Goal: Transaction & Acquisition: Purchase product/service

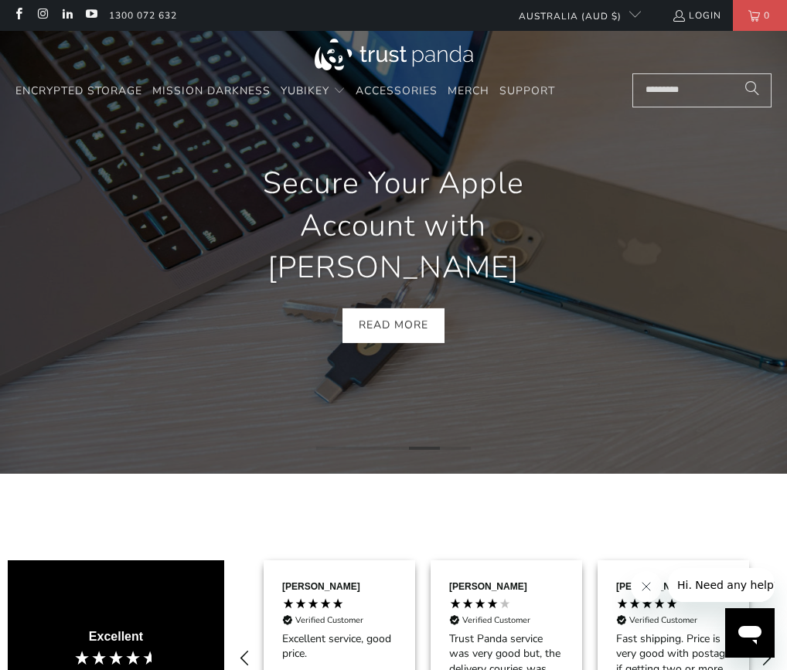
scroll to position [0, 1669]
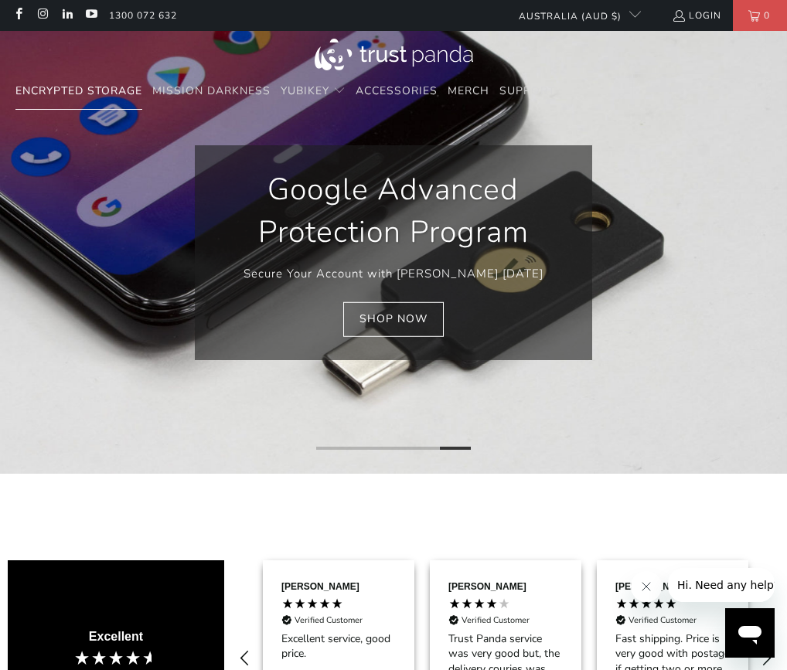
click at [95, 89] on span "Encrypted Storage" at bounding box center [78, 90] width 127 height 15
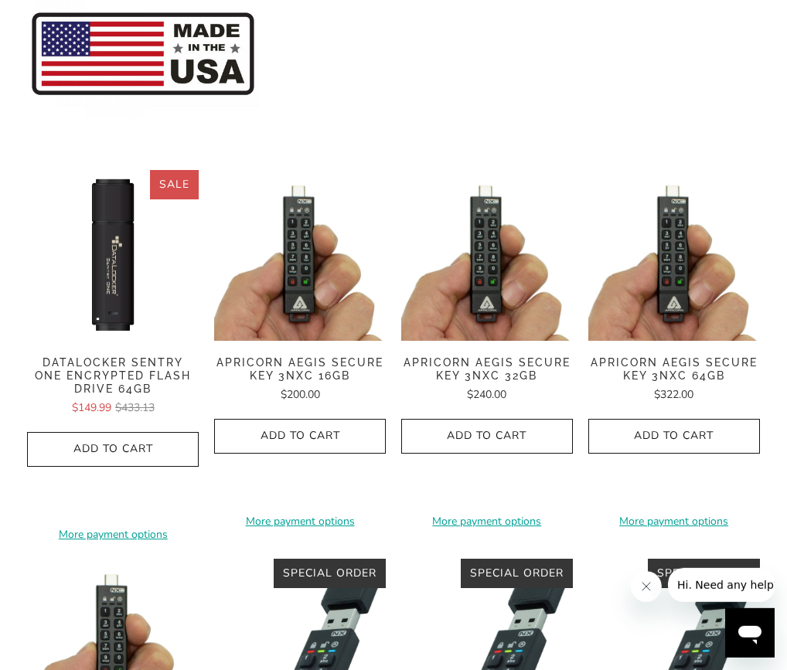
scroll to position [107, 0]
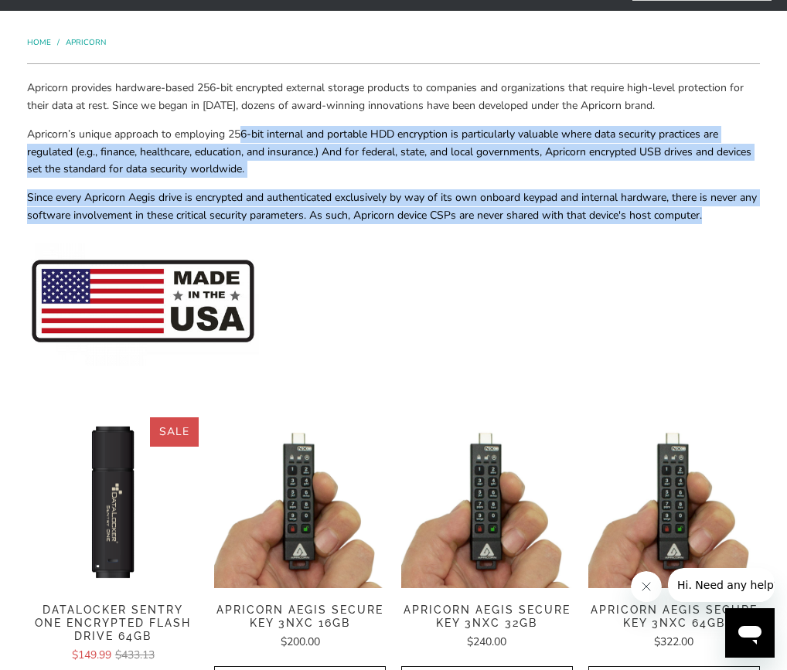
drag, startPoint x: 243, startPoint y: 135, endPoint x: 725, endPoint y: 220, distance: 489.7
click at [725, 220] on div "Apricorn provides hardware-based 256-bit encrypted external storage products to…" at bounding box center [393, 240] width 732 height 321
click at [725, 220] on span "Since every Apricorn Aegis drive is encrypted and authenticated exclusively by …" at bounding box center [392, 206] width 730 height 32
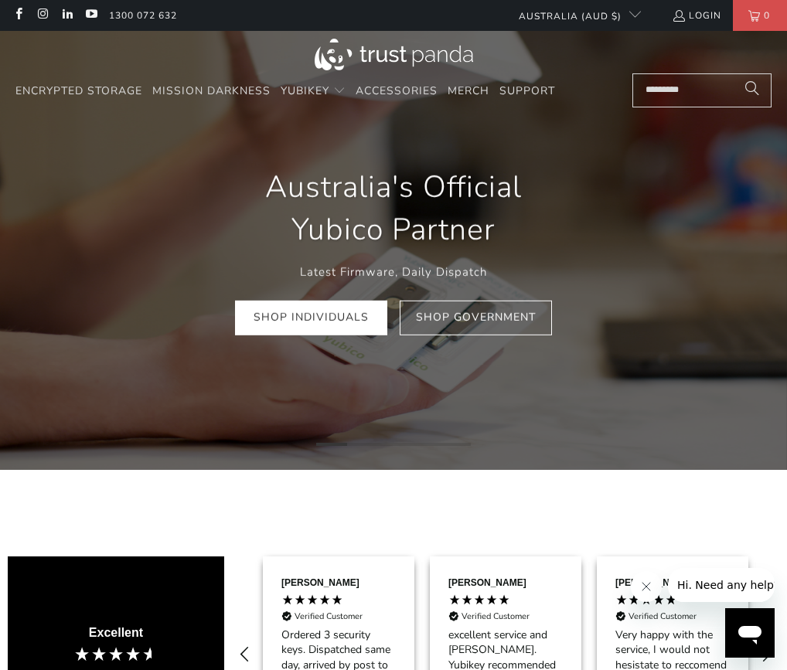
scroll to position [0, 1503]
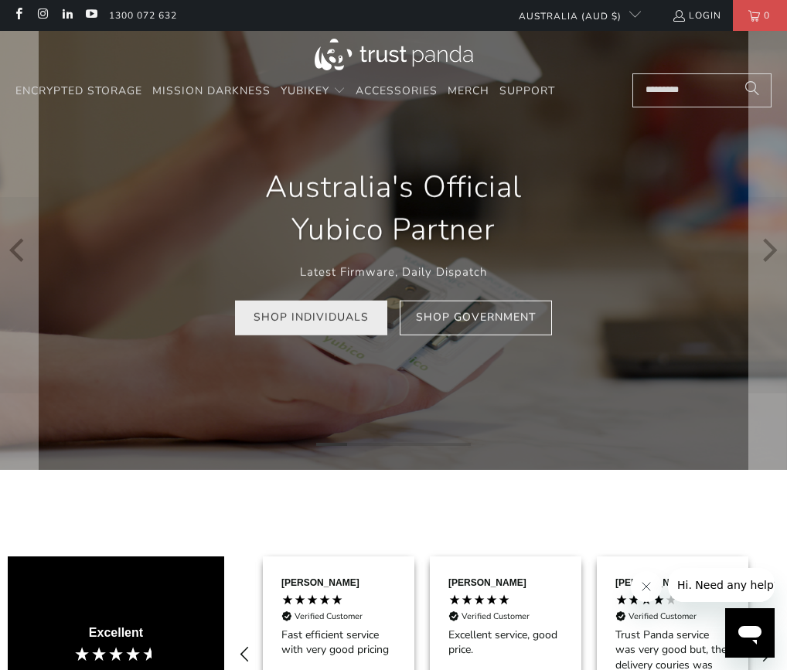
click at [312, 326] on link "Shop Individuals" at bounding box center [311, 318] width 152 height 35
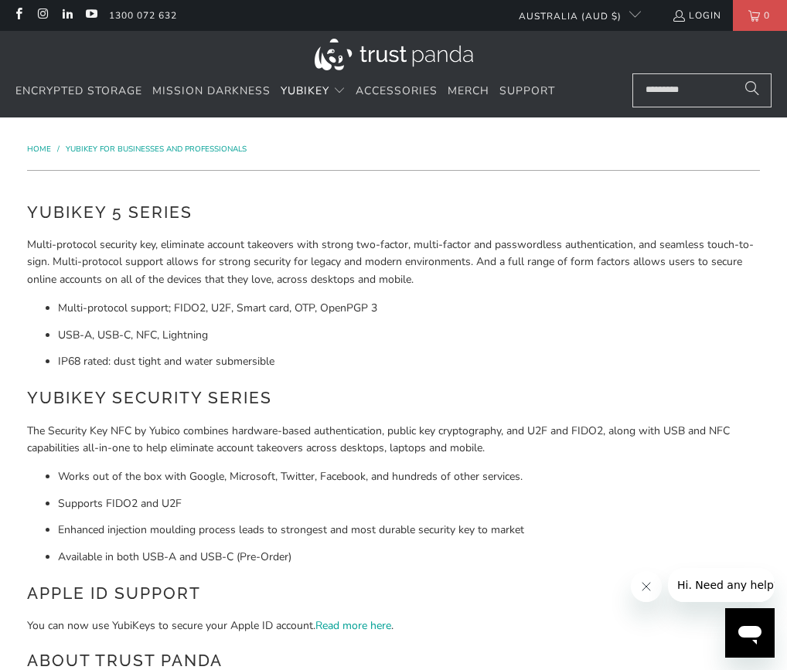
drag, startPoint x: 55, startPoint y: 481, endPoint x: 321, endPoint y: 575, distance: 282.1
click at [320, 574] on div "YubiKey 5 Series Multi-protocol security key, eliminate account takeovers with …" at bounding box center [393, 516] width 732 height 632
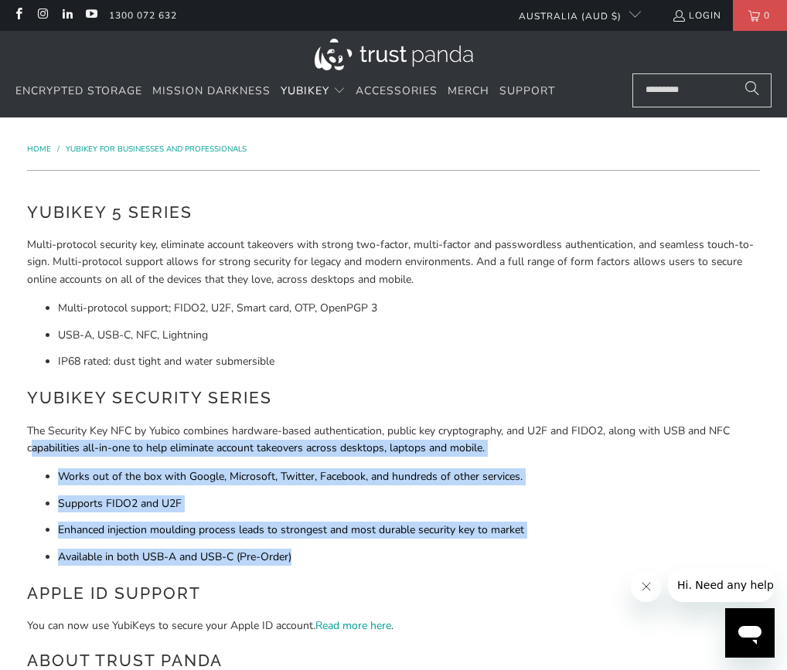
drag, startPoint x: 322, startPoint y: 575, endPoint x: -9, endPoint y: 444, distance: 356.7
click at [148, 509] on li "Supports FIDO2 and U2F" at bounding box center [408, 503] width 701 height 17
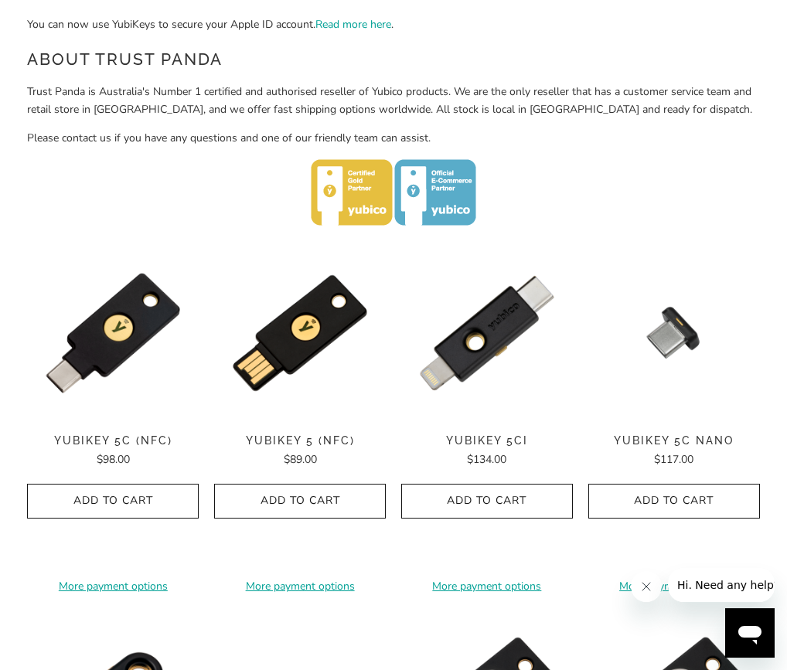
scroll to position [640, 0]
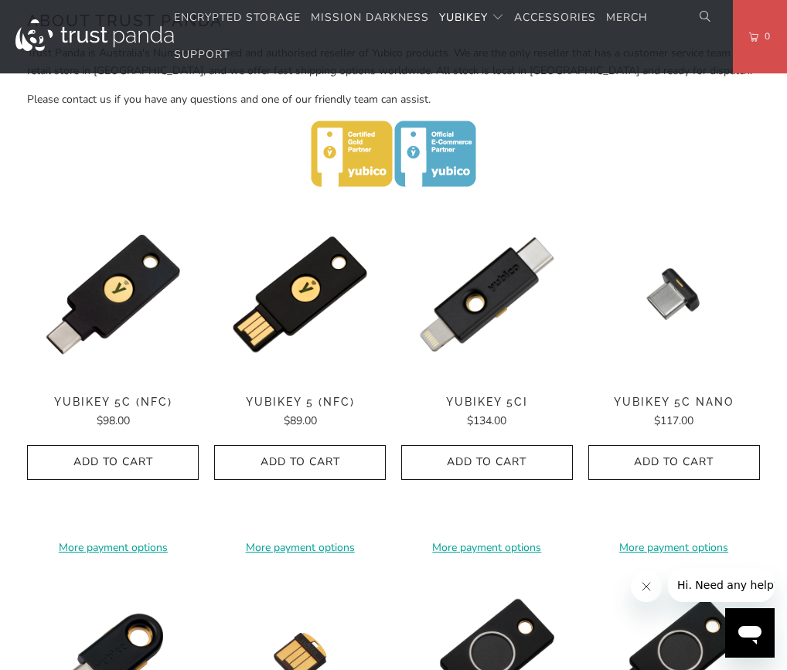
click at [649, 165] on p at bounding box center [393, 157] width 732 height 72
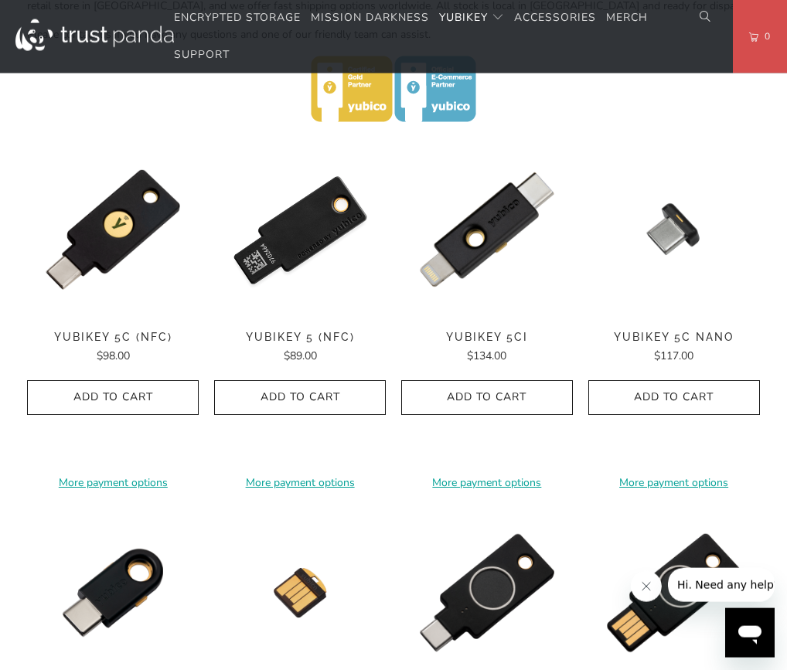
scroll to position [747, 0]
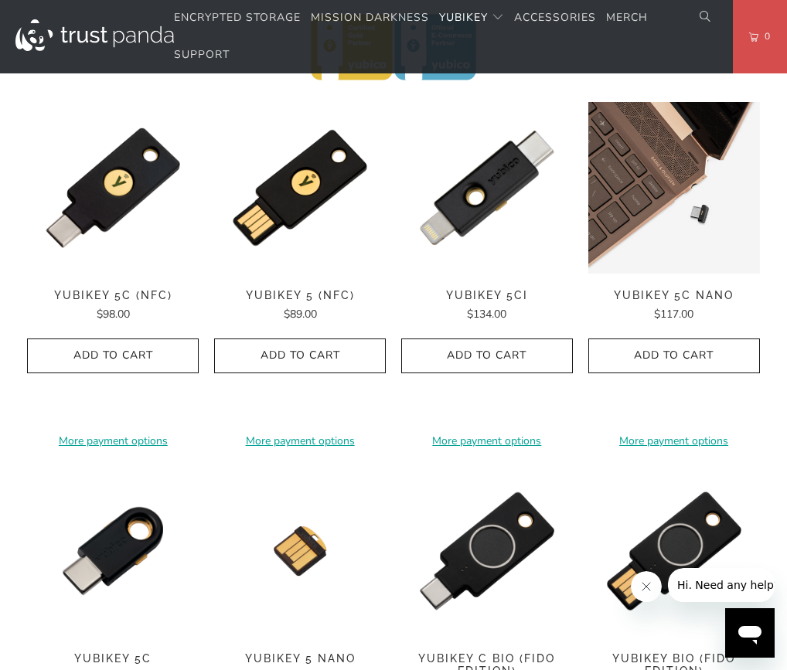
click at [592, 110] on img at bounding box center [674, 188] width 172 height 172
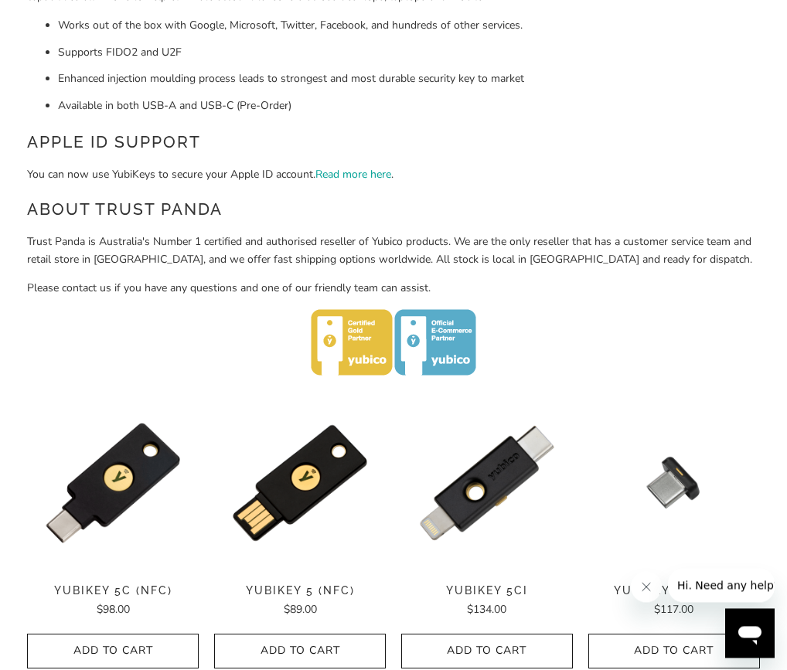
scroll to position [533, 0]
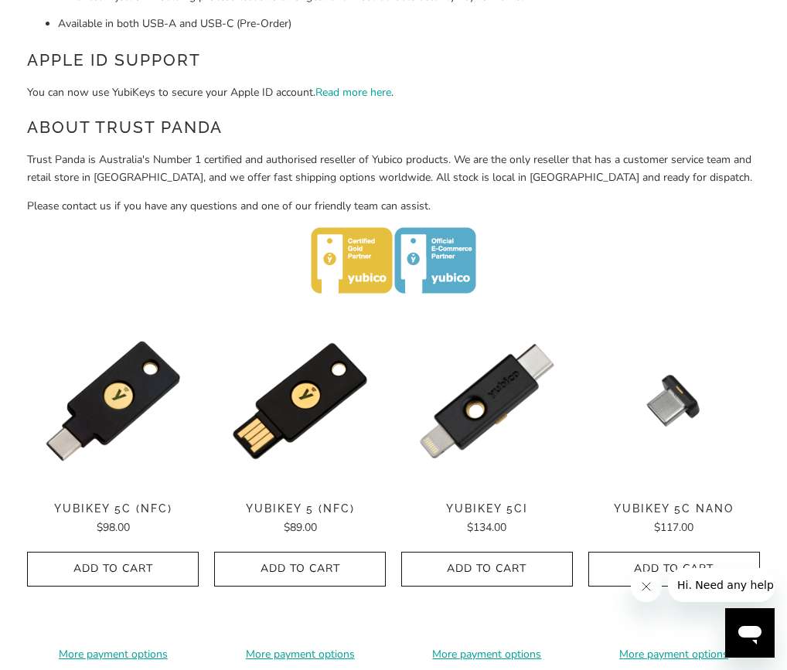
click at [538, 101] on p "You can now use YubiKeys to secure your Apple ID account. Read more here ." at bounding box center [393, 92] width 732 height 17
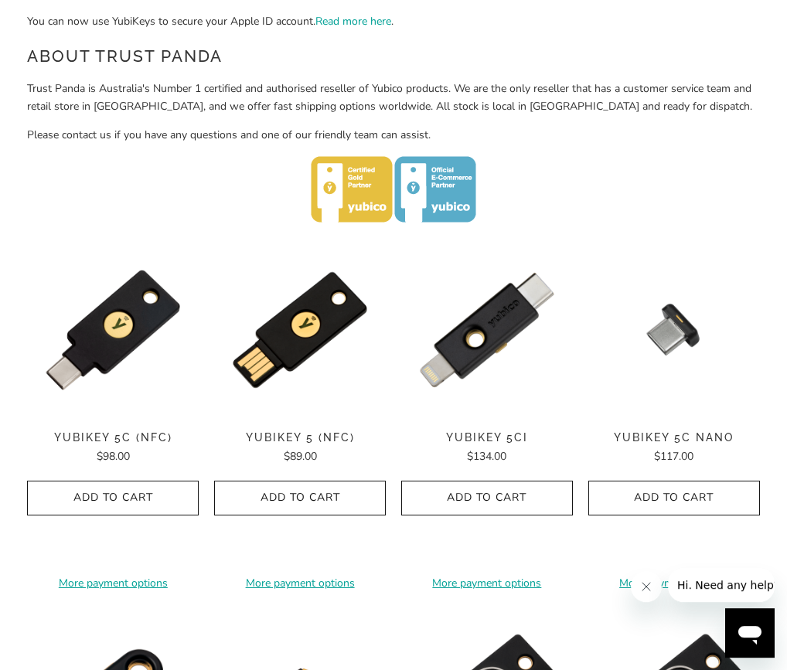
scroll to position [640, 0]
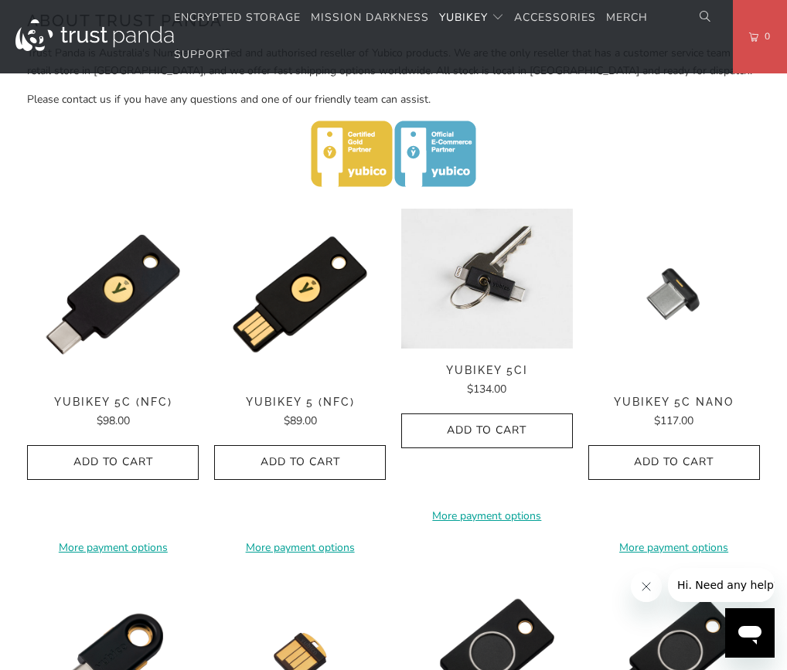
click at [495, 286] on img at bounding box center [487, 279] width 172 height 140
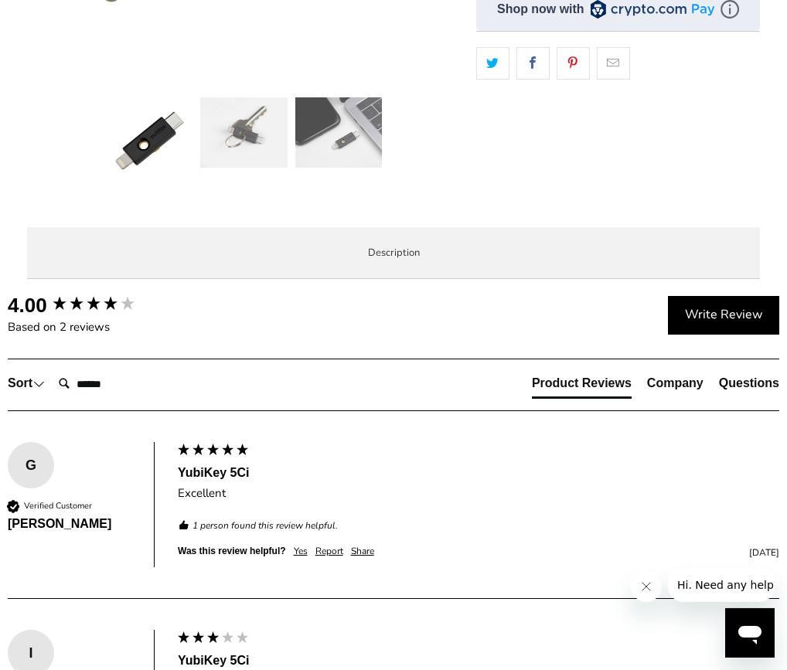
scroll to position [533, 0]
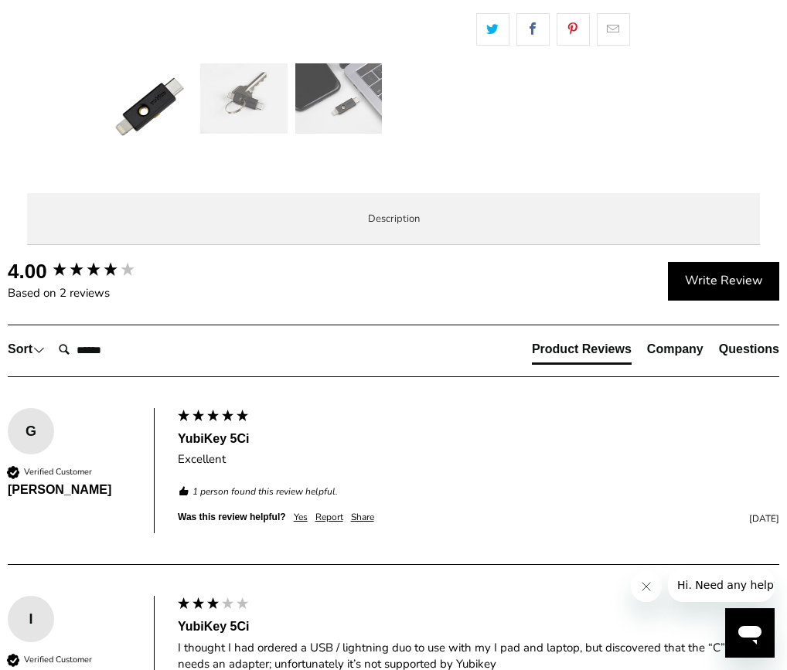
drag, startPoint x: 100, startPoint y: 485, endPoint x: 107, endPoint y: 495, distance: 12.7
click at [0, 0] on p "Simply insert either connector to the device of your choice and experience Yubi…" at bounding box center [0, 0] width 0 height 0
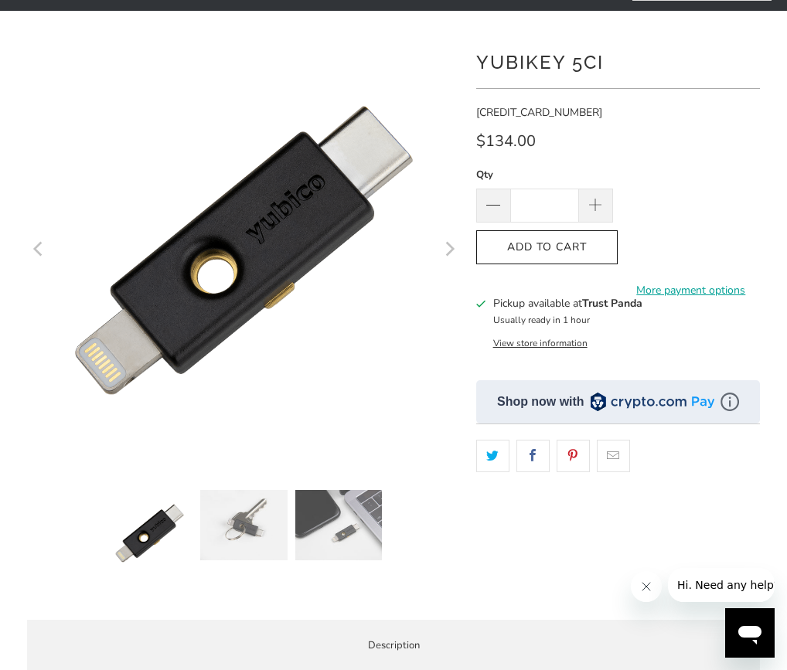
scroll to position [0, 0]
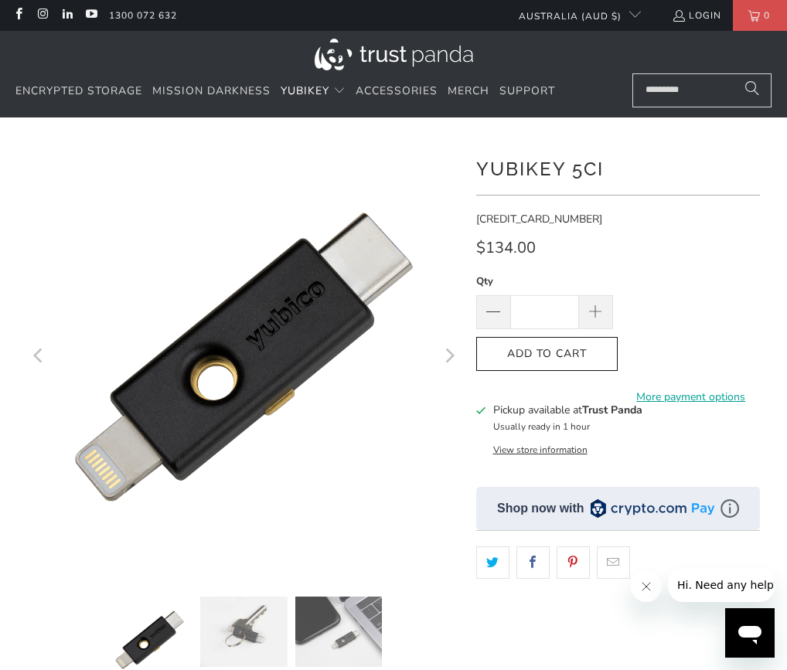
click at [625, 348] on shop-pay-wallet-button at bounding box center [623, 345] width 3 height 15
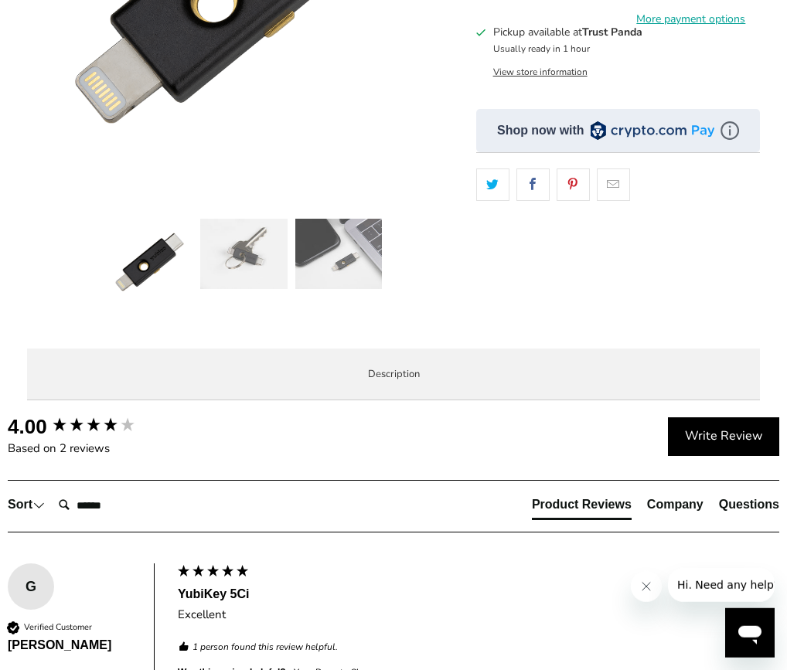
scroll to position [427, 0]
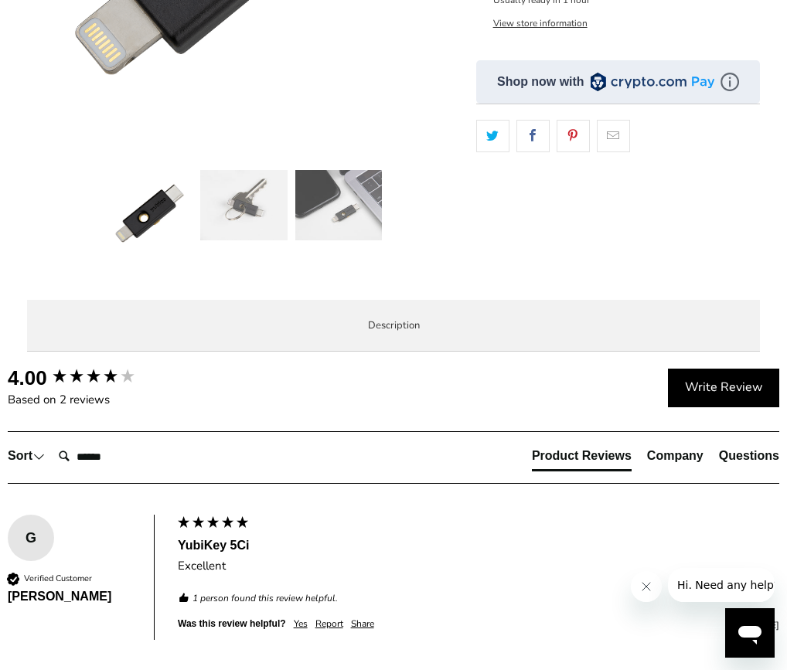
drag, startPoint x: 175, startPoint y: 507, endPoint x: 255, endPoint y: 502, distance: 79.8
click at [0, 0] on p "Simply insert either connector to the device of your choice and experience Yubi…" at bounding box center [0, 0] width 0 height 0
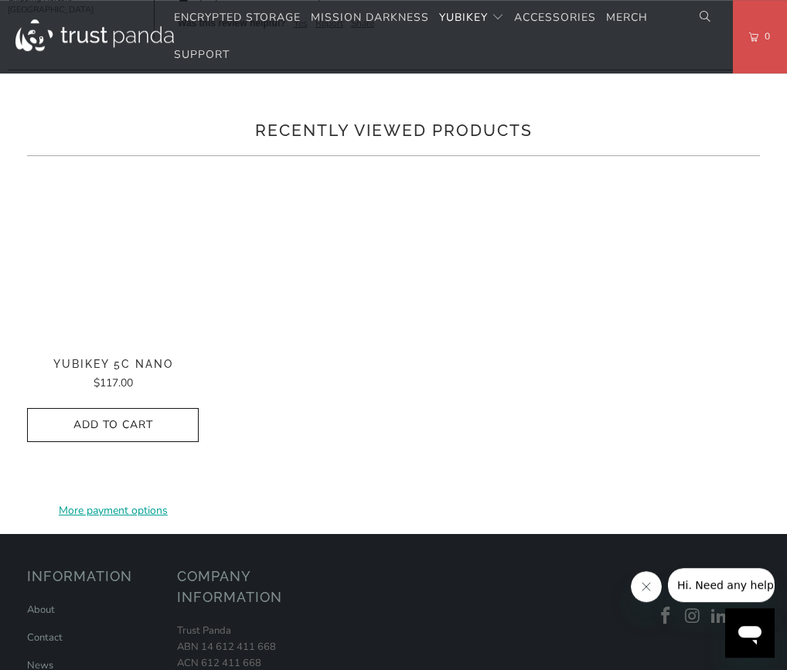
scroll to position [1280, 0]
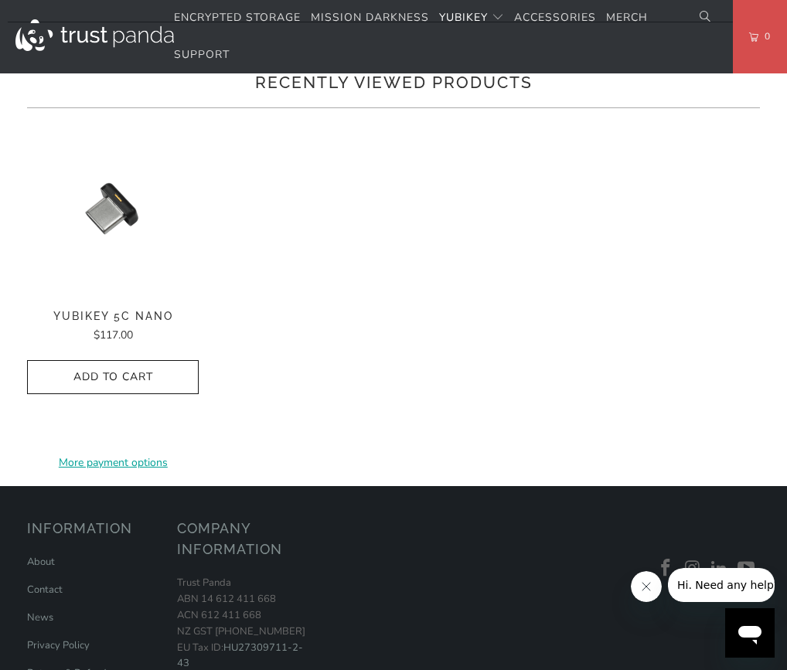
drag, startPoint x: 69, startPoint y: 241, endPoint x: 441, endPoint y: 237, distance: 372.6
click at [0, 0] on p "INDUSTRY-FIRST - Dual connector with support for USB-C and Lightning UNIFIED SO…" at bounding box center [0, 0] width 0 height 0
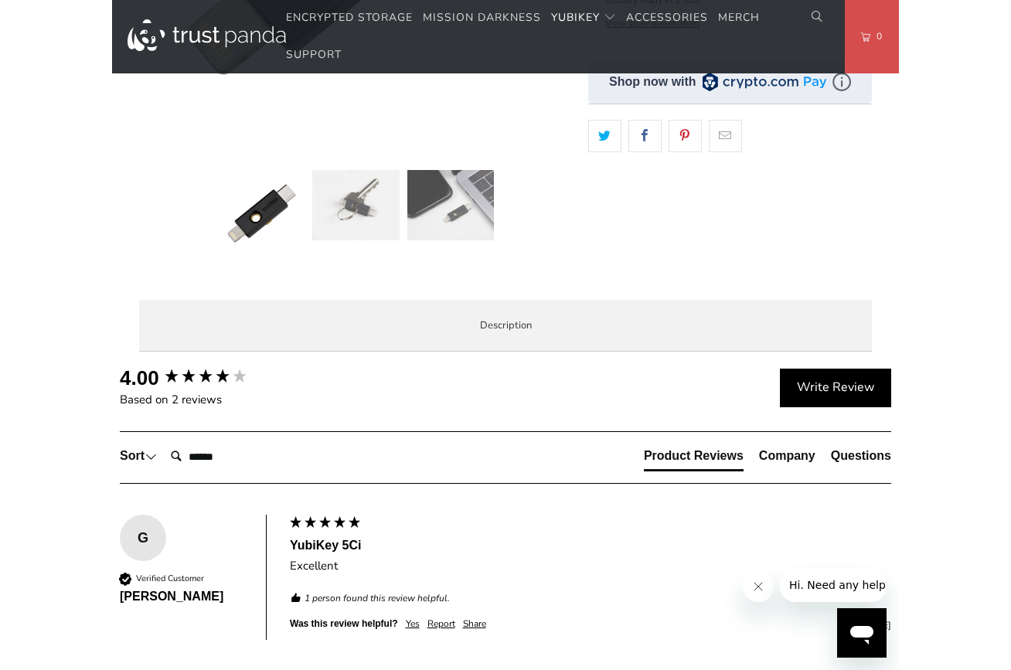
scroll to position [0, 0]
